Goal: Go to known website: Go to known website

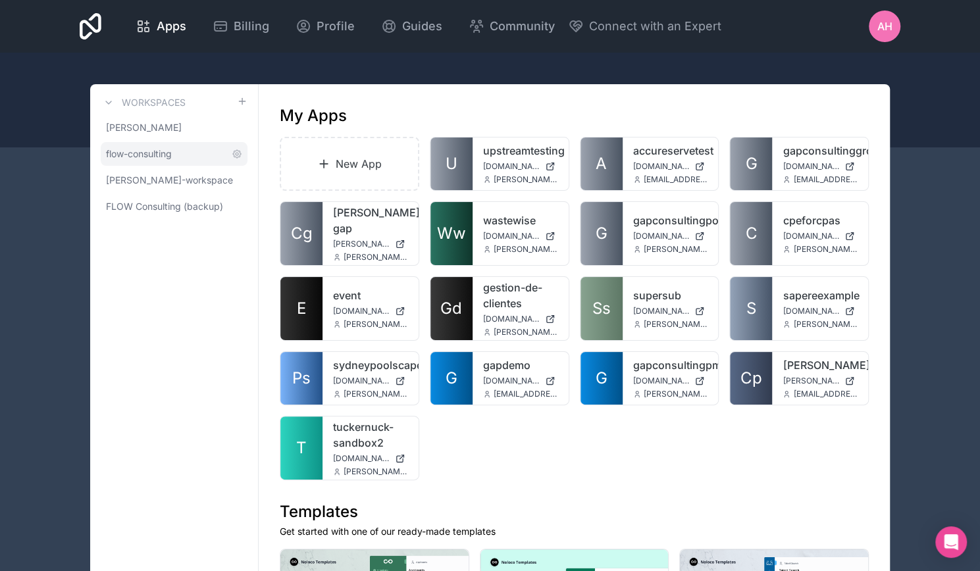
click at [134, 155] on span "flow-consulting" at bounding box center [139, 153] width 66 height 13
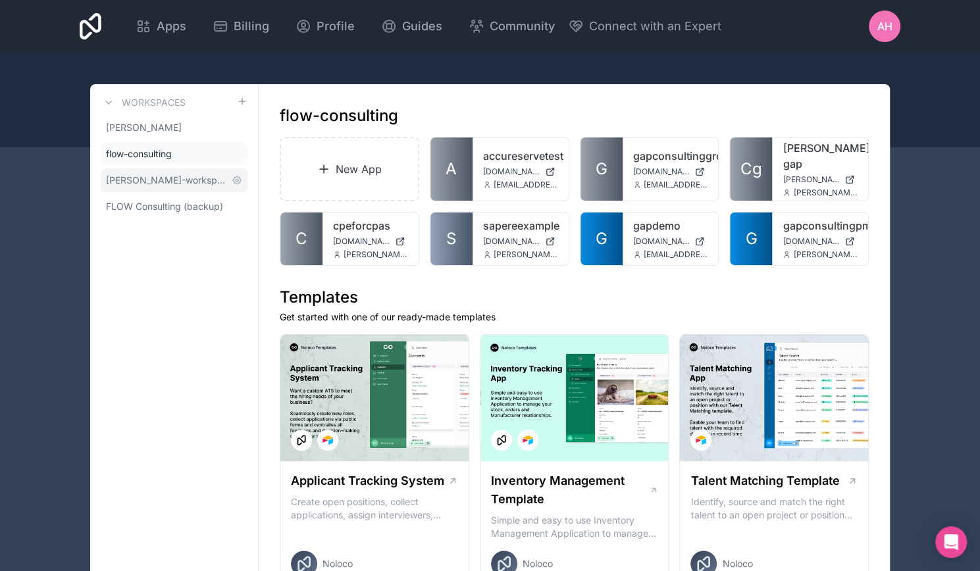
click at [146, 177] on span "lorraine-stewart-workspace" at bounding box center [166, 180] width 120 height 13
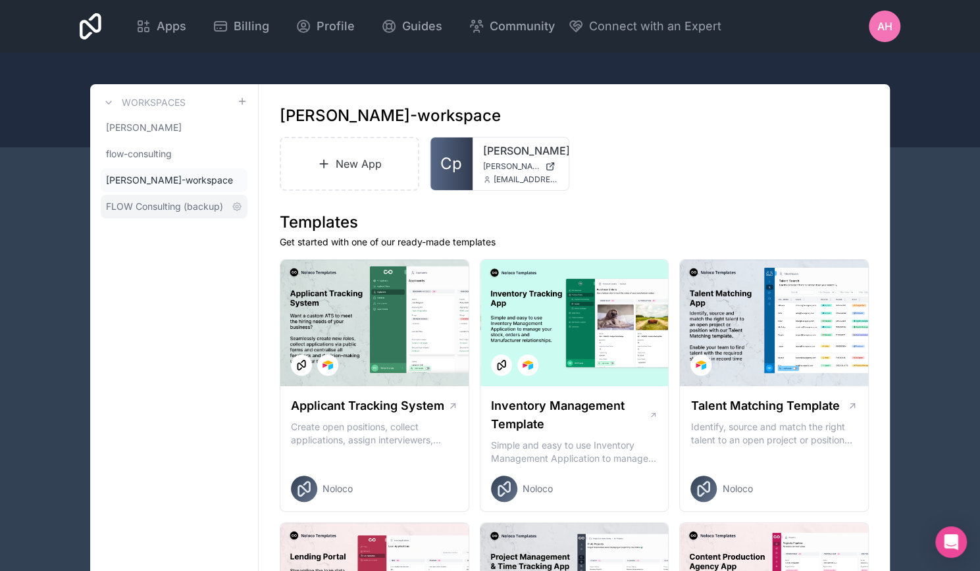
click at [146, 207] on span "FLOW Consulting (backup)" at bounding box center [164, 206] width 117 height 13
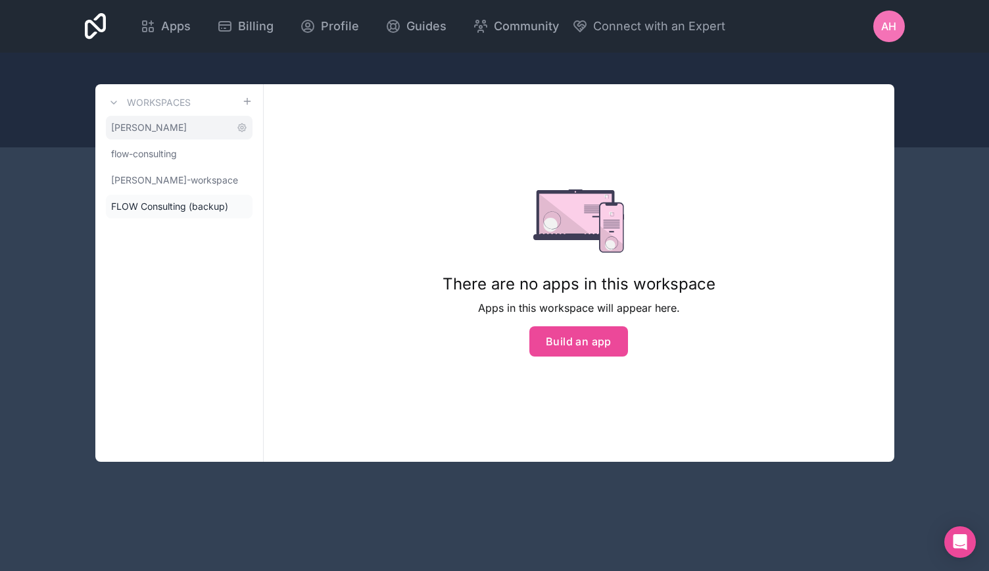
click at [147, 128] on span "adam-hern" at bounding box center [149, 127] width 76 height 13
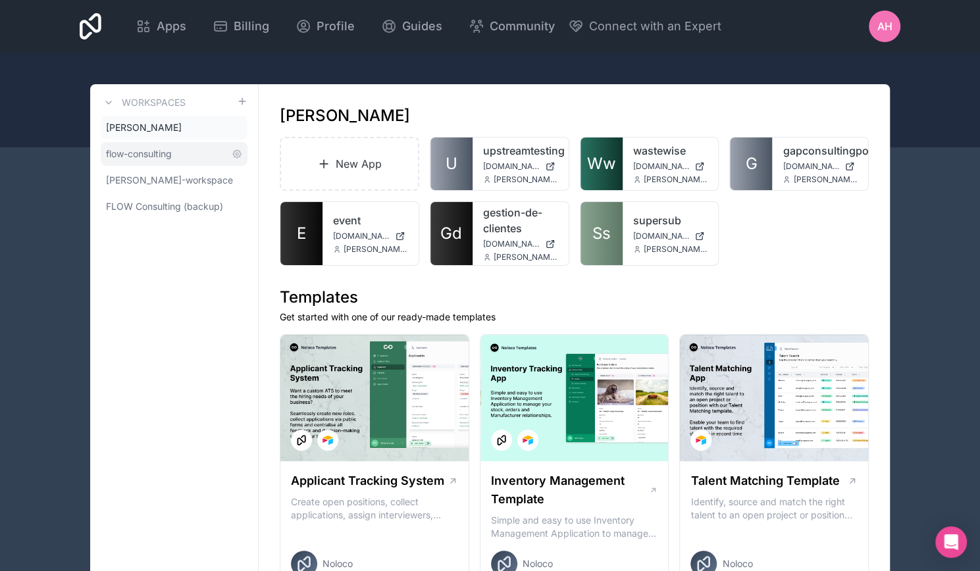
click at [166, 161] on link "flow-consulting" at bounding box center [174, 154] width 147 height 24
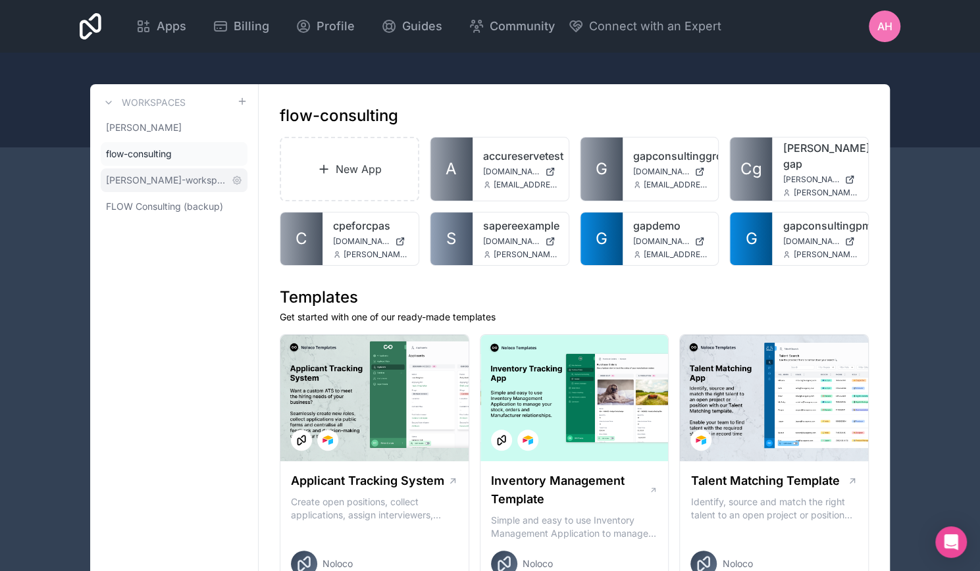
click at [172, 182] on span "lorraine-stewart-workspace" at bounding box center [166, 180] width 120 height 13
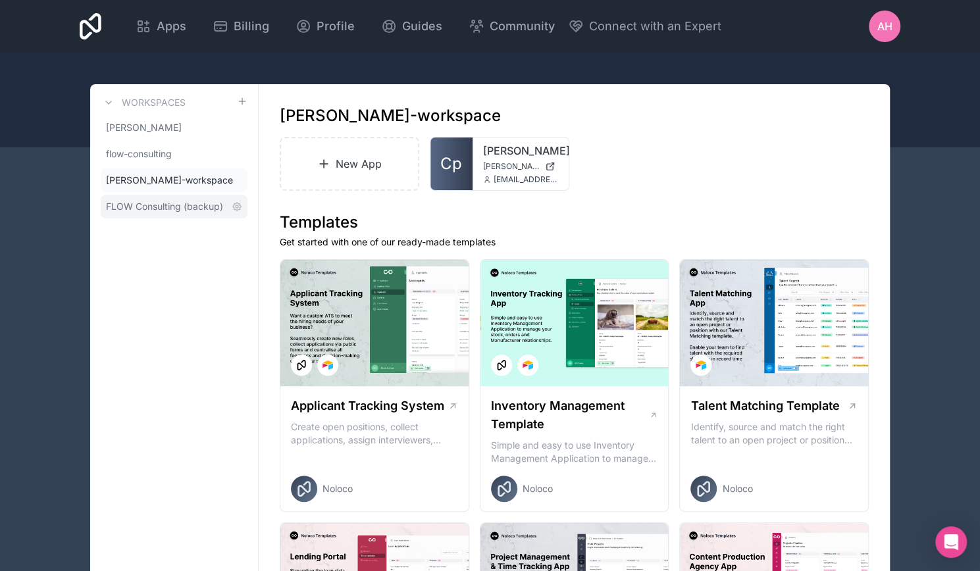
click at [142, 203] on span "FLOW Consulting (backup)" at bounding box center [164, 206] width 117 height 13
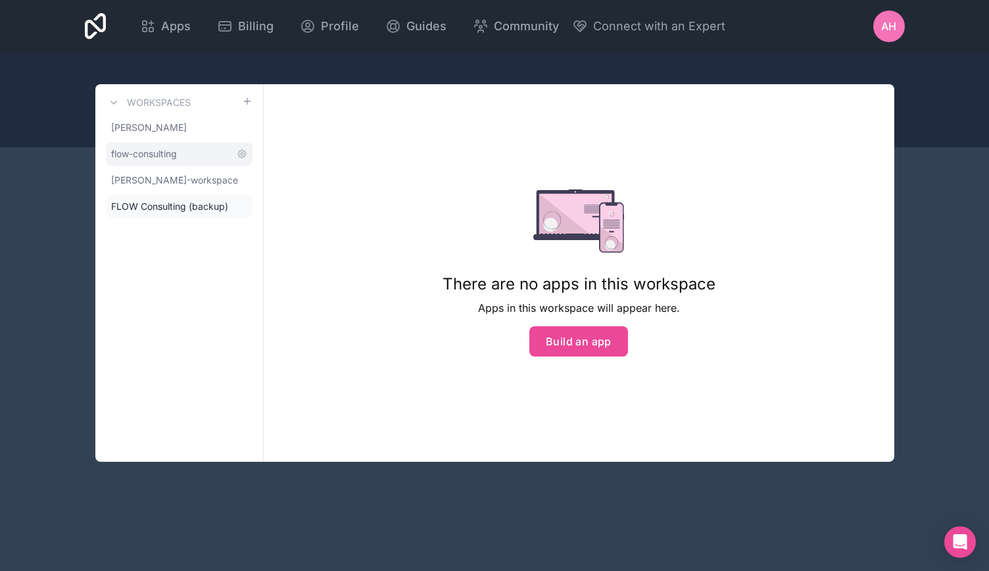
click at [142, 162] on link "flow-consulting" at bounding box center [179, 154] width 147 height 24
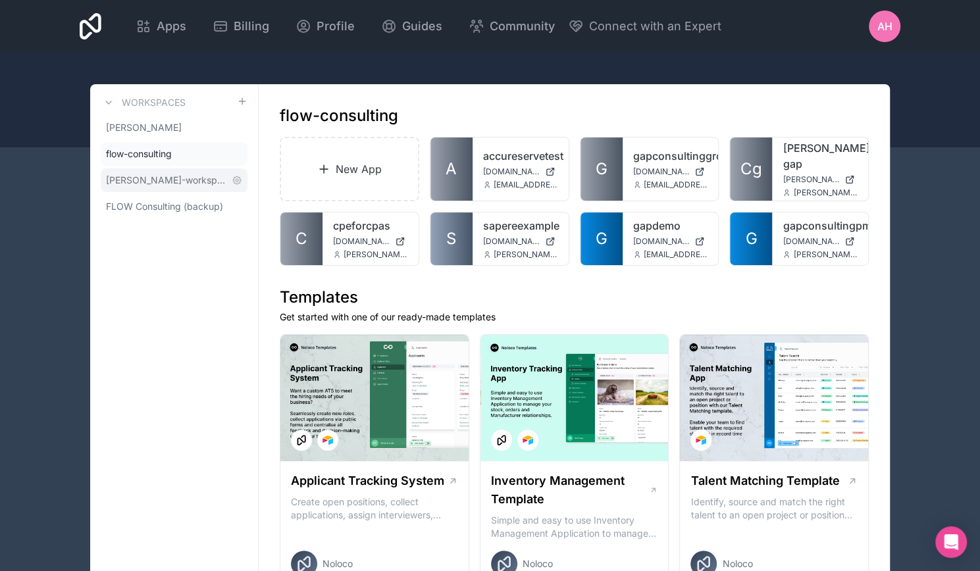
click at [142, 169] on link "lorraine-stewart-workspace" at bounding box center [174, 180] width 147 height 24
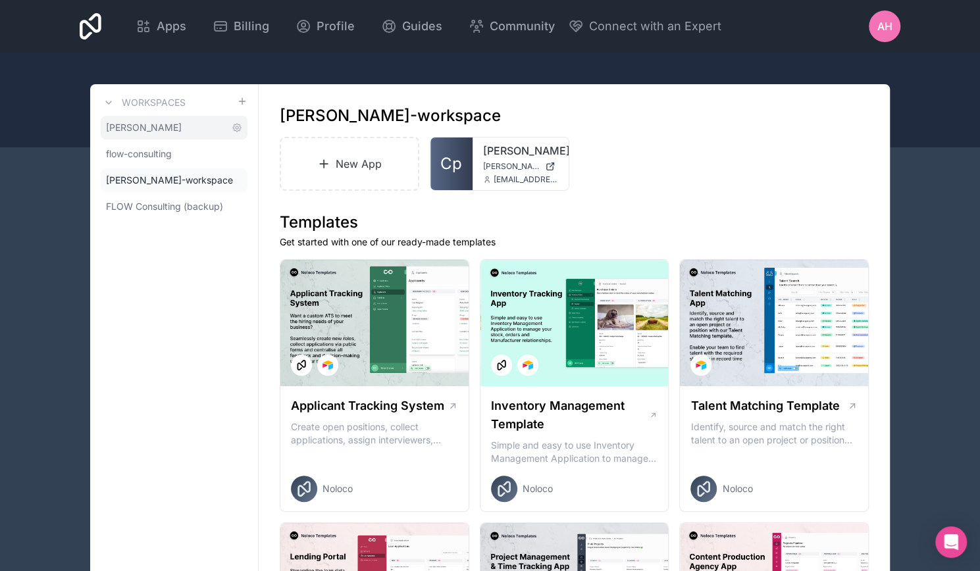
click at [143, 135] on link "adam-hern" at bounding box center [174, 128] width 147 height 24
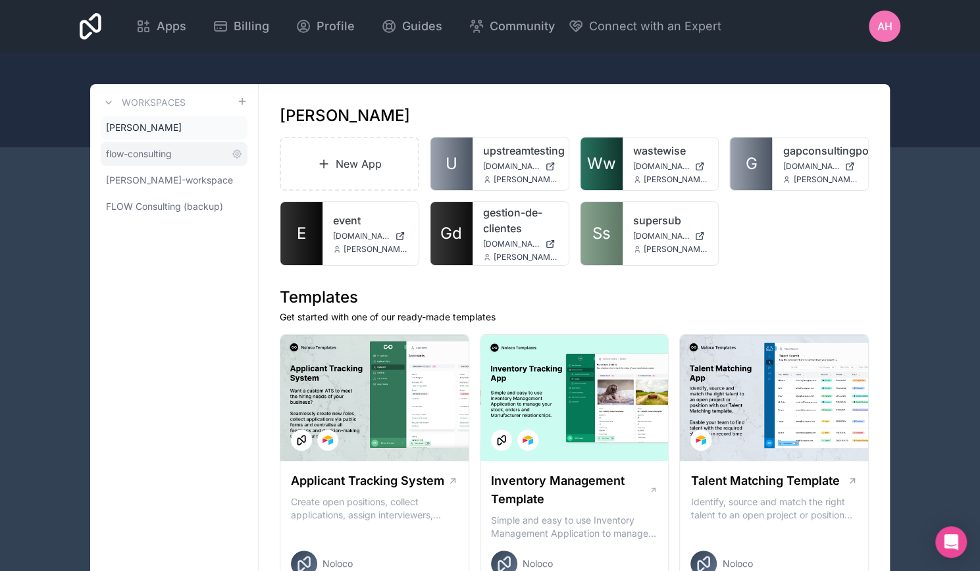
click at [159, 149] on span "flow-consulting" at bounding box center [139, 153] width 66 height 13
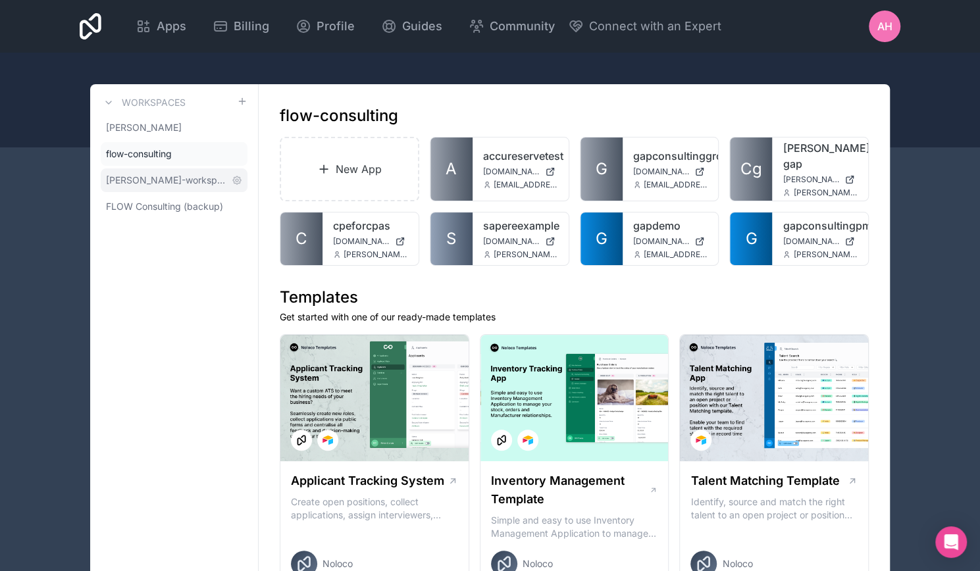
click at [159, 171] on link "lorraine-stewart-workspace" at bounding box center [174, 180] width 147 height 24
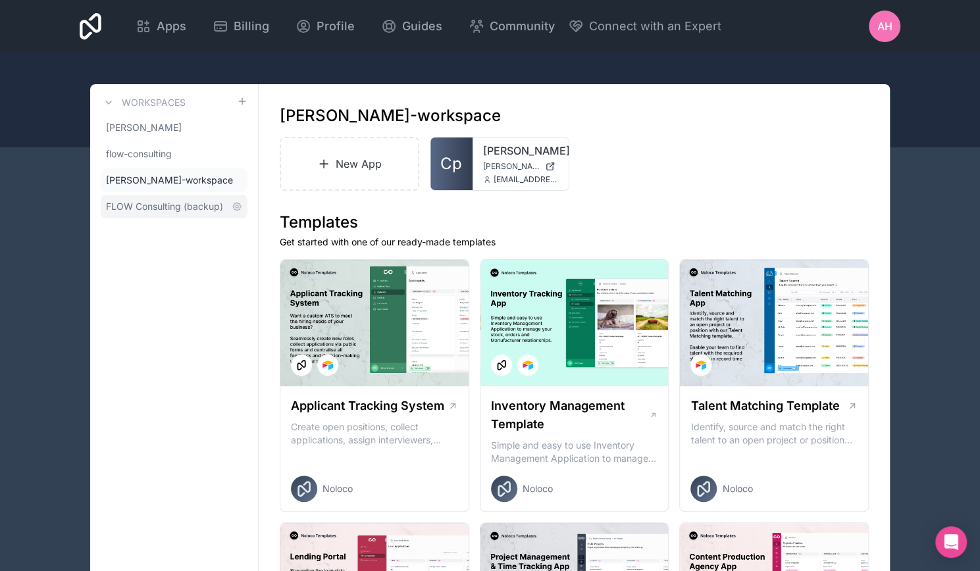
click at [157, 206] on span "FLOW Consulting (backup)" at bounding box center [164, 206] width 117 height 13
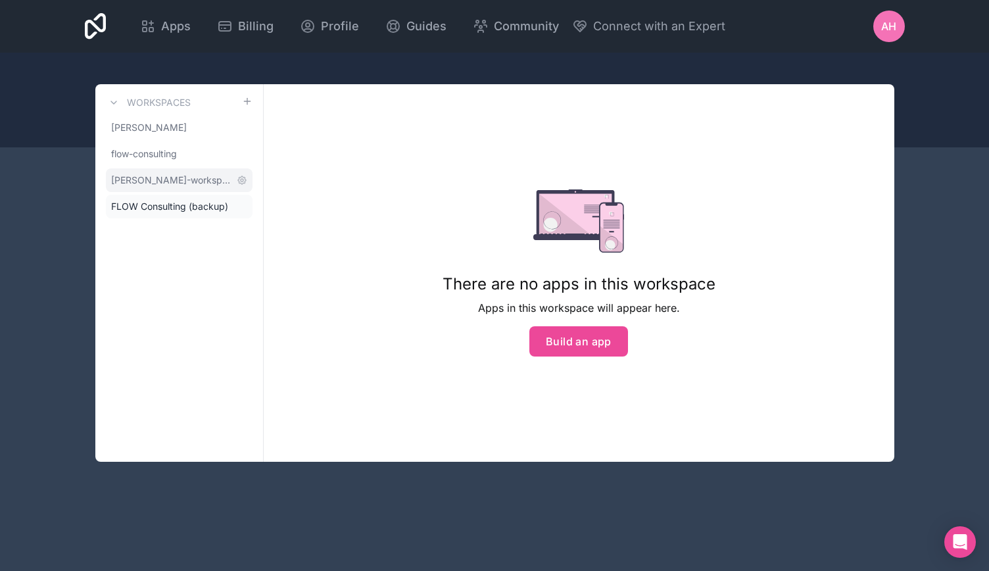
click at [157, 185] on span "lorraine-stewart-workspace" at bounding box center [171, 180] width 120 height 13
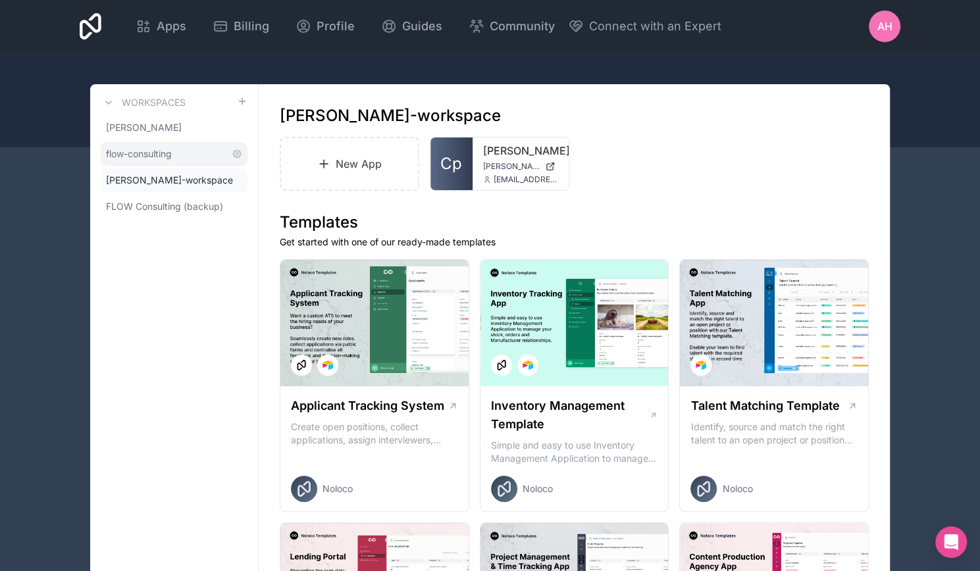
click at [153, 149] on span "flow-consulting" at bounding box center [139, 153] width 66 height 13
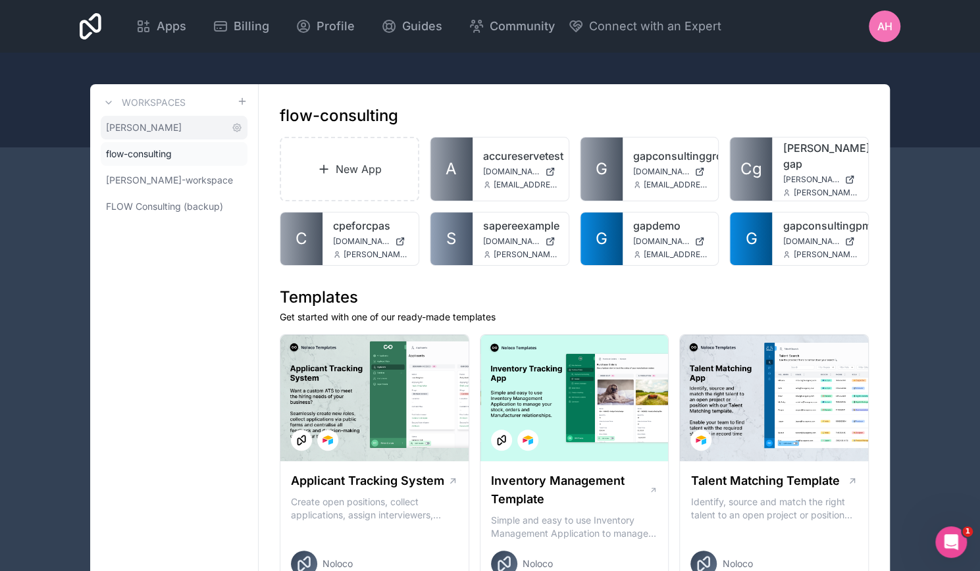
click at [145, 134] on span "adam-hern" at bounding box center [144, 127] width 76 height 13
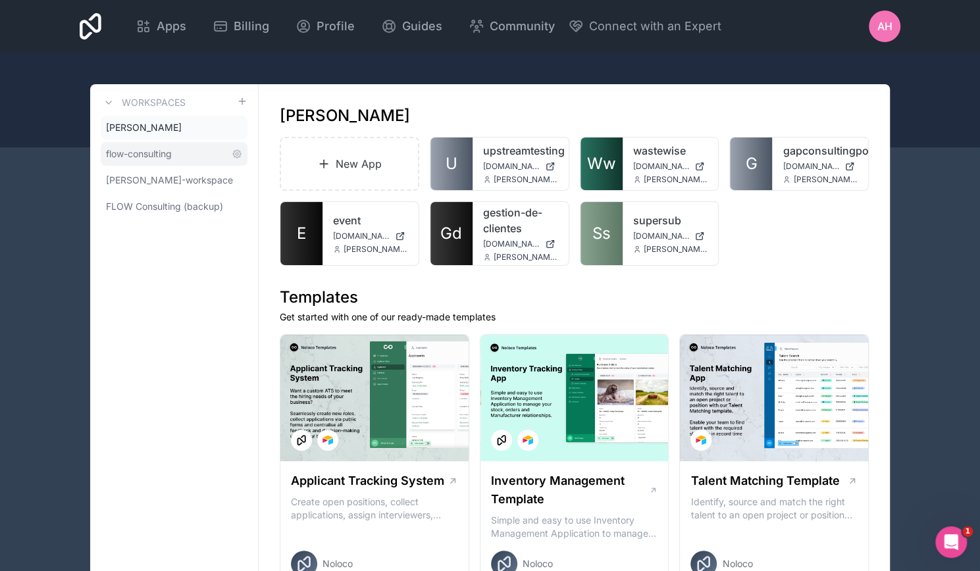
click at [146, 161] on link "flow-consulting" at bounding box center [174, 154] width 147 height 24
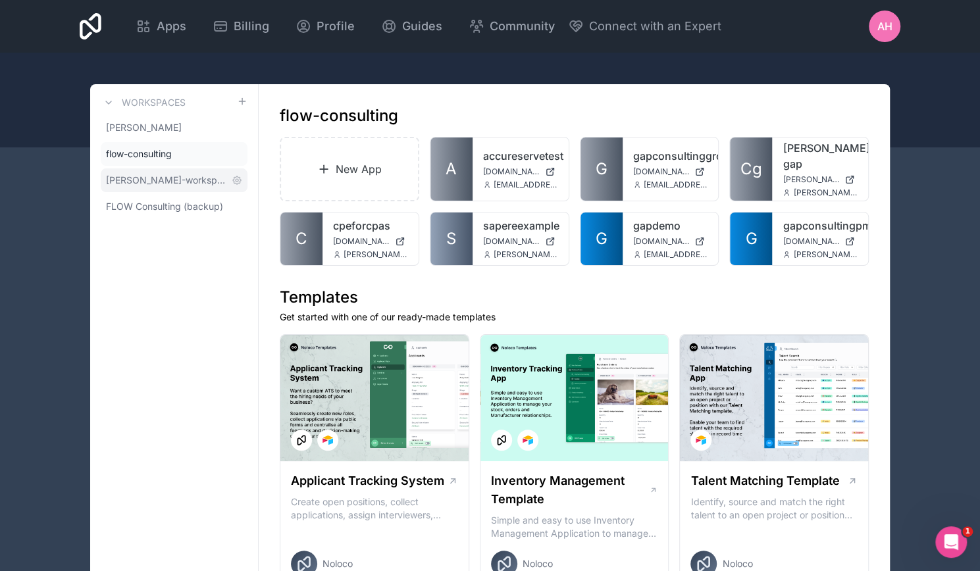
click at [149, 185] on span "lorraine-stewart-workspace" at bounding box center [166, 180] width 120 height 13
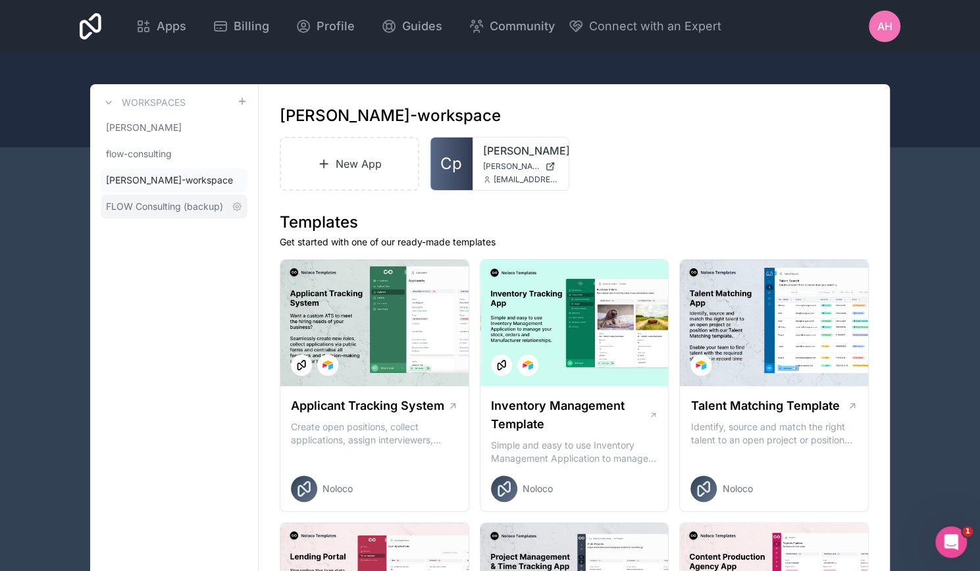
click at [149, 205] on span "FLOW Consulting (backup)" at bounding box center [164, 206] width 117 height 13
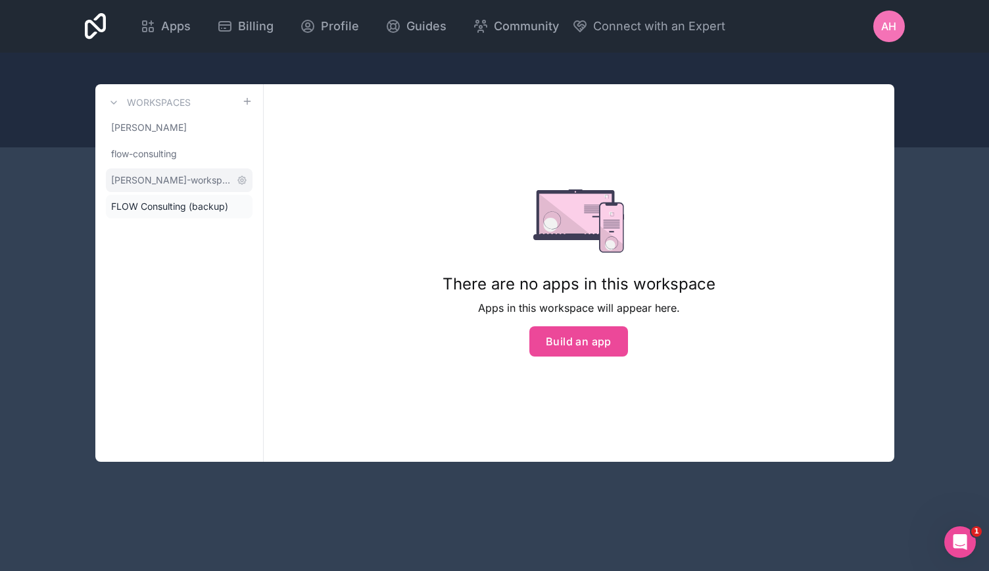
click at [172, 168] on link "lorraine-stewart-workspace" at bounding box center [179, 180] width 147 height 24
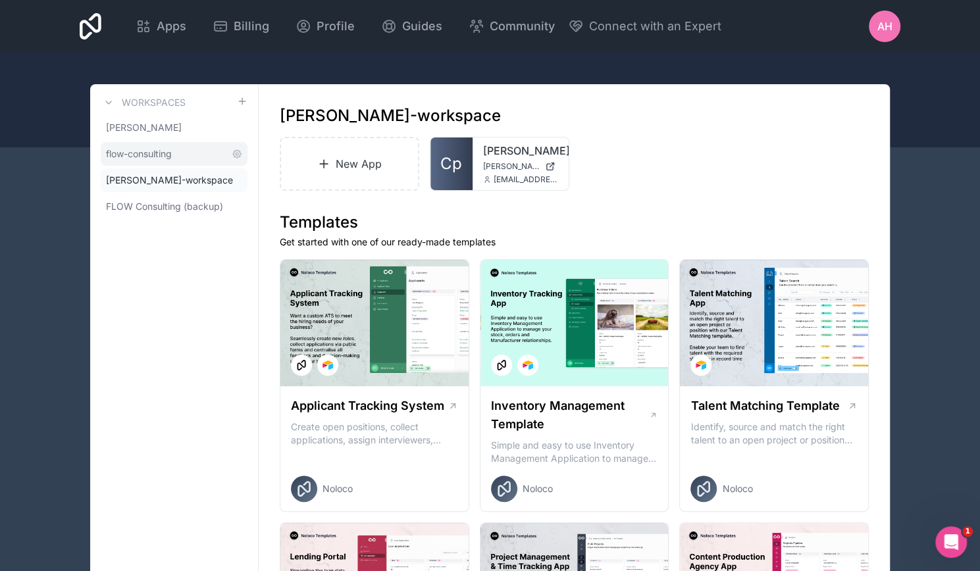
click at [166, 159] on span "flow-consulting" at bounding box center [139, 153] width 66 height 13
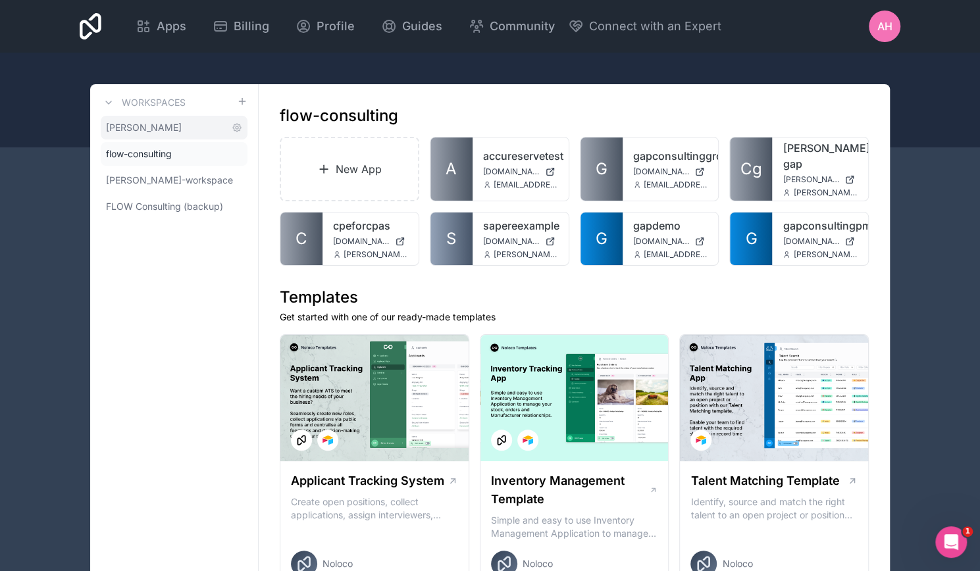
click at [163, 122] on link "adam-hern" at bounding box center [174, 128] width 147 height 24
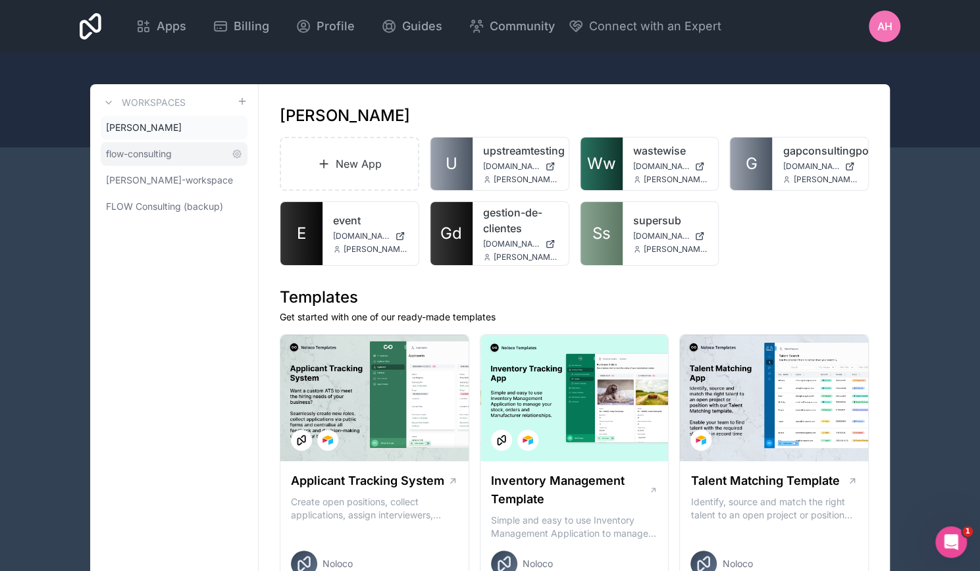
click at [151, 147] on span "flow-consulting" at bounding box center [139, 153] width 66 height 13
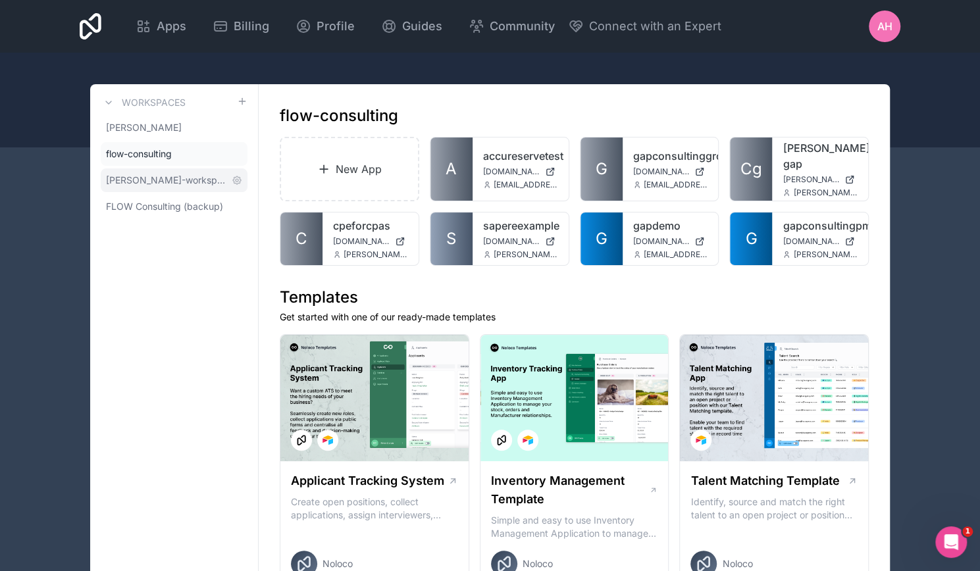
click at [168, 186] on span "lorraine-stewart-workspace" at bounding box center [166, 180] width 120 height 13
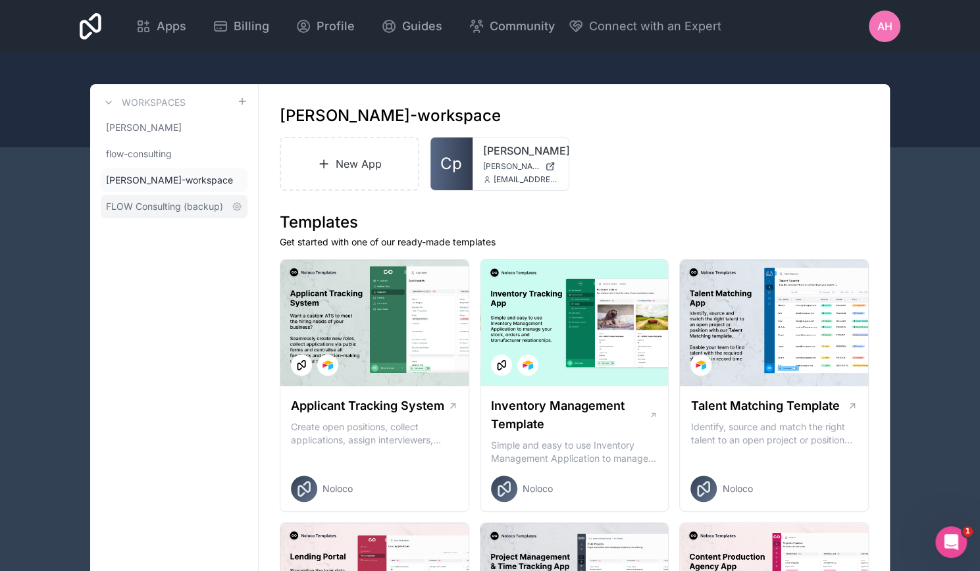
click at [168, 200] on span "FLOW Consulting (backup)" at bounding box center [164, 206] width 117 height 13
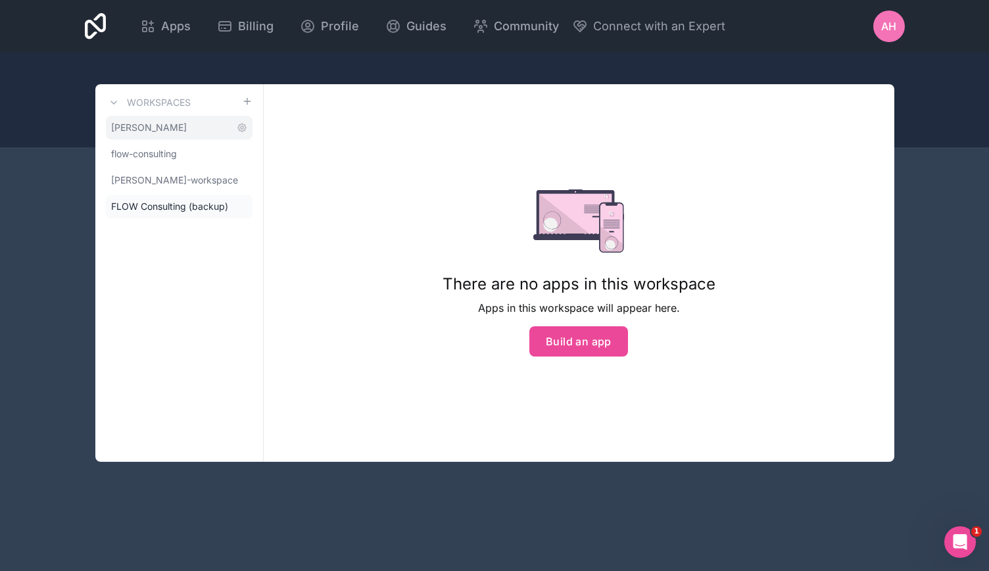
click at [170, 136] on link "adam-hern" at bounding box center [179, 128] width 147 height 24
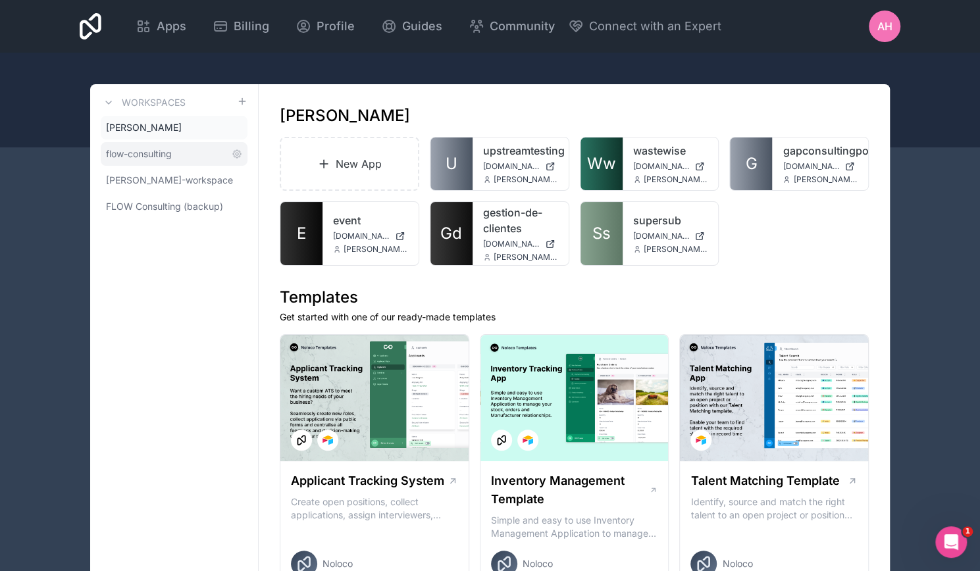
click at [169, 147] on span "flow-consulting" at bounding box center [139, 153] width 66 height 13
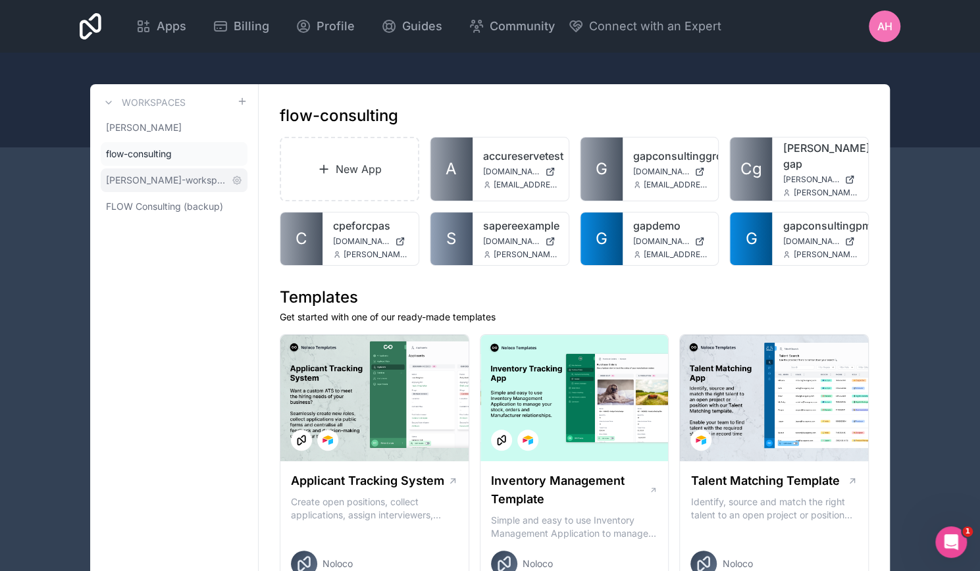
click at [158, 171] on link "lorraine-stewart-workspace" at bounding box center [174, 180] width 147 height 24
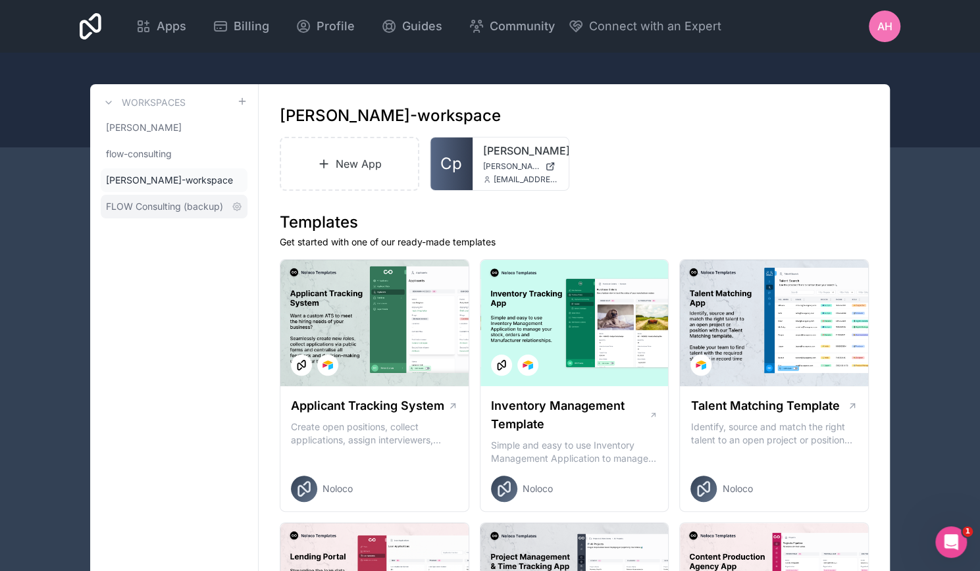
click at [159, 204] on span "FLOW Consulting (backup)" at bounding box center [164, 206] width 117 height 13
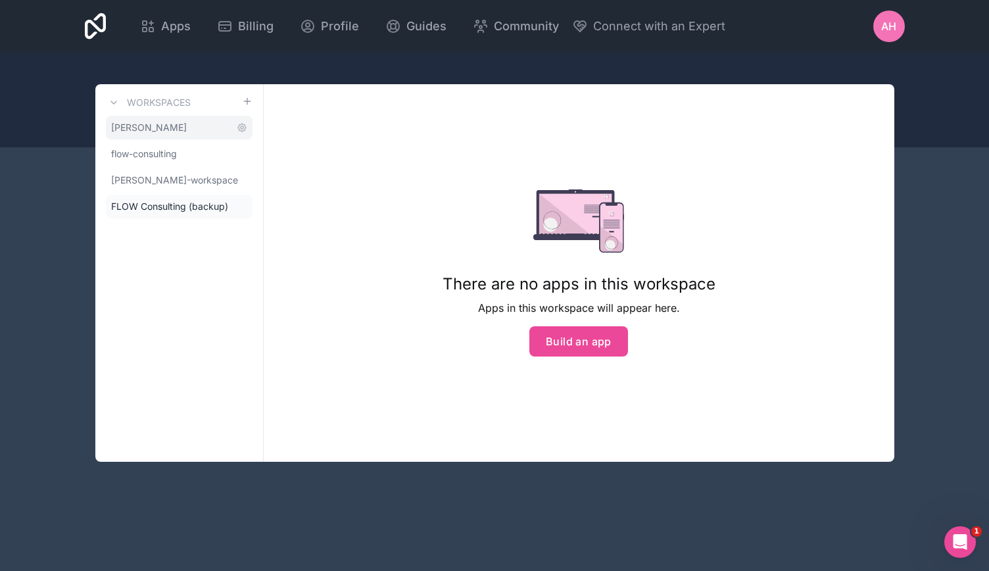
click at [147, 124] on span "adam-hern" at bounding box center [149, 127] width 76 height 13
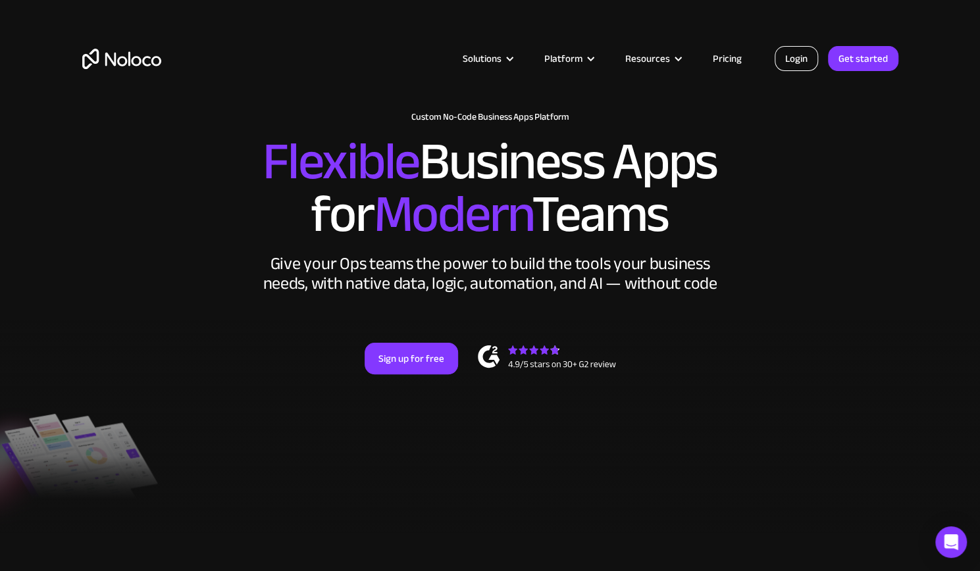
click at [805, 62] on link "Login" at bounding box center [795, 58] width 43 height 25
